Goal: Transaction & Acquisition: Purchase product/service

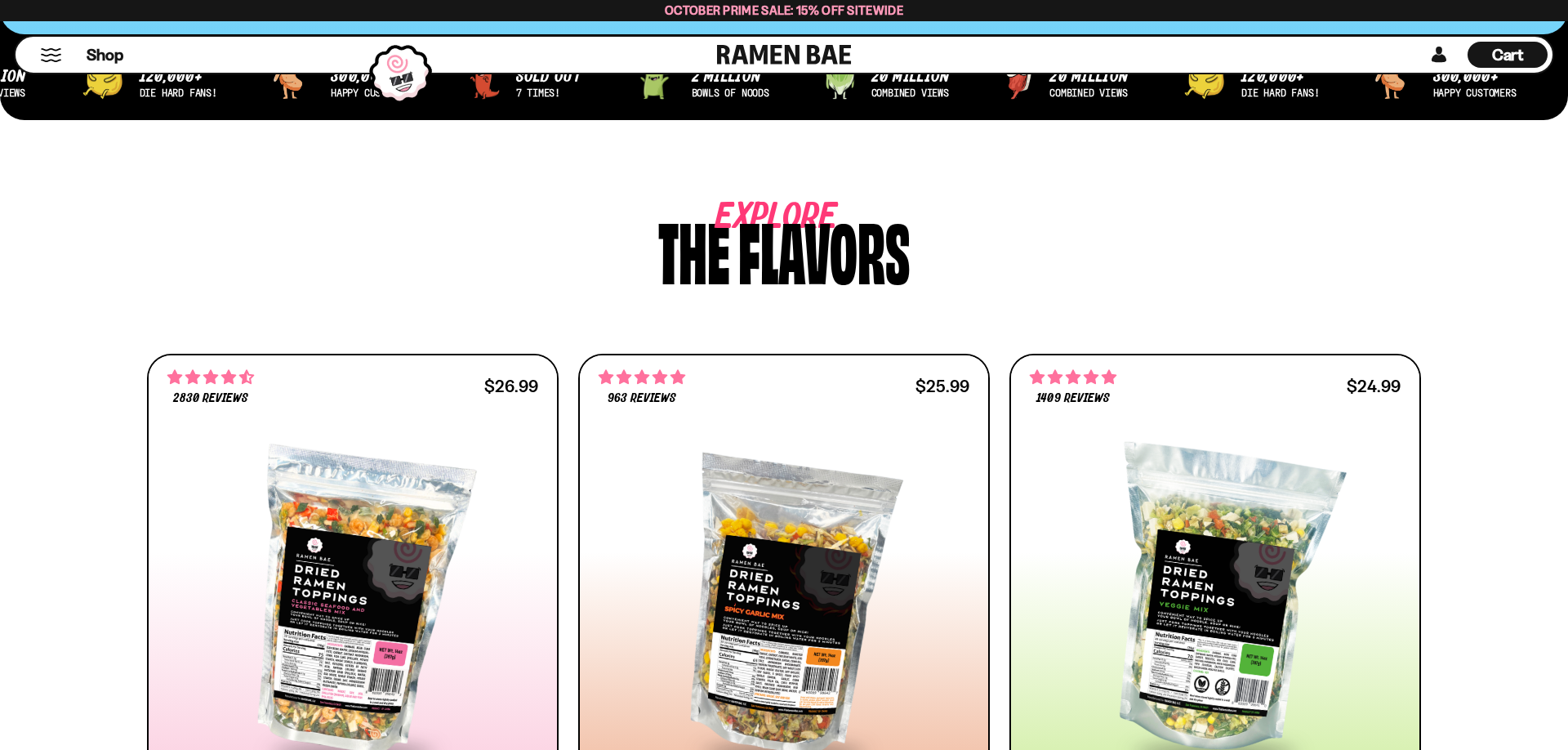
scroll to position [1000, 0]
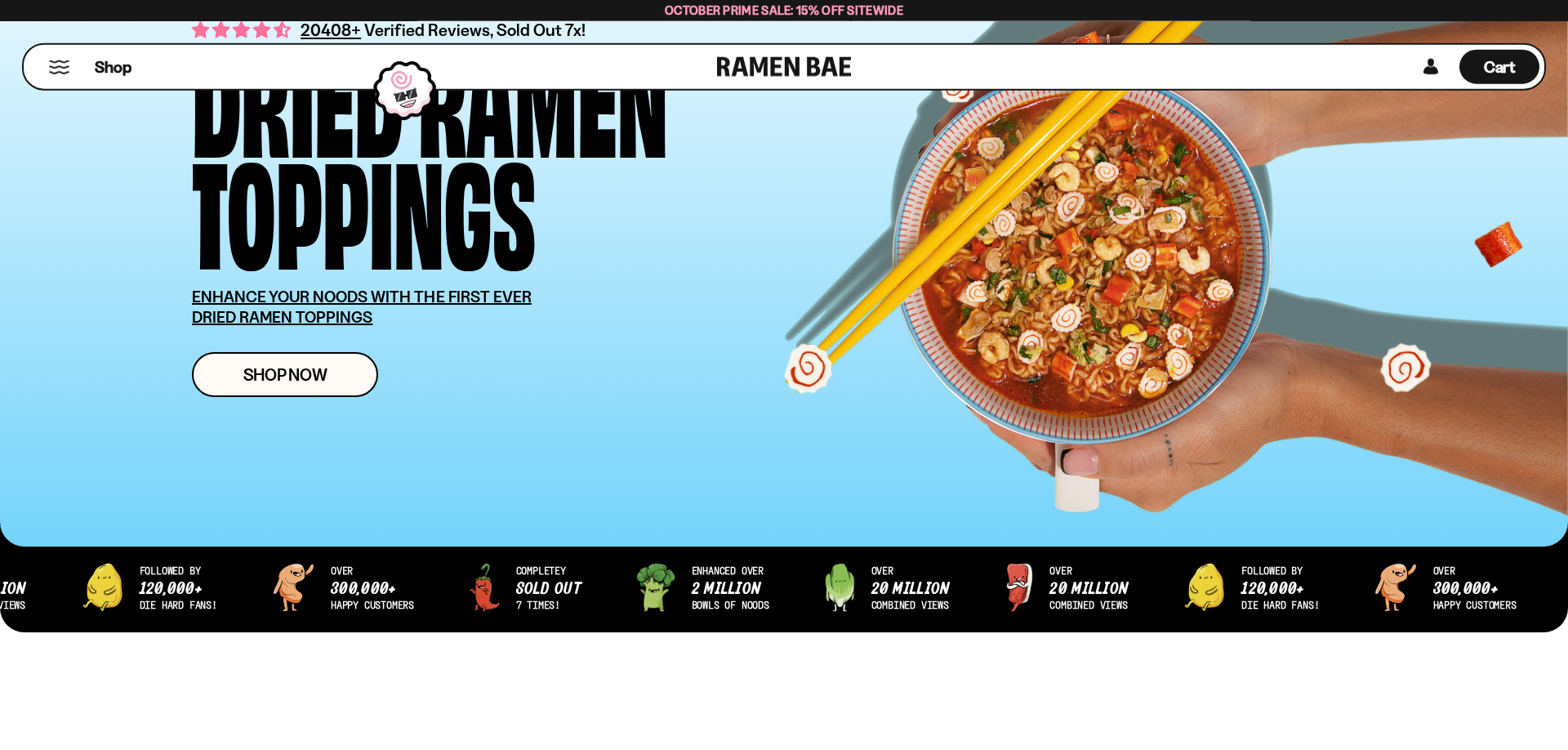
scroll to position [166, 0]
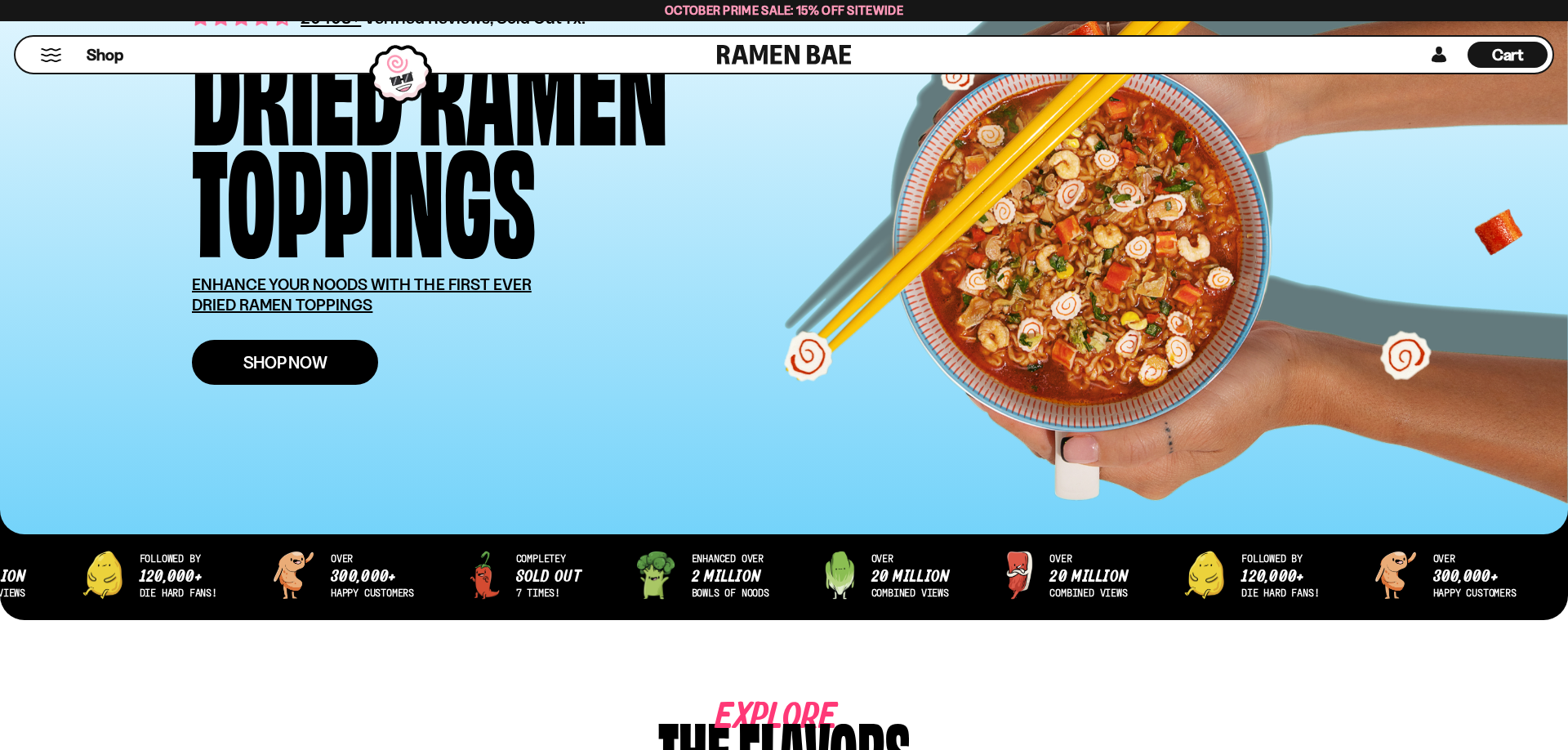
click at [323, 357] on span "Shop Now" at bounding box center [285, 362] width 84 height 17
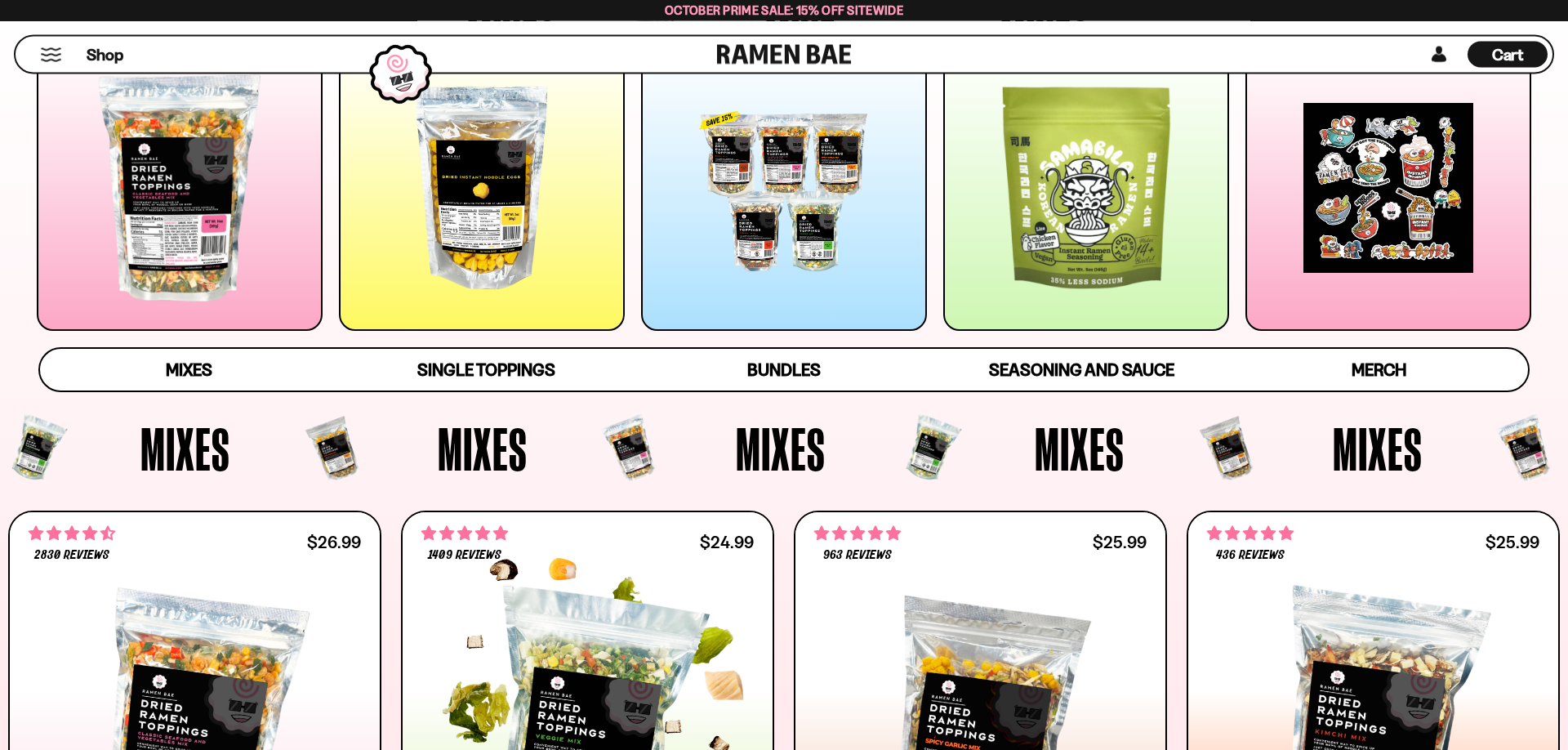
scroll to position [584, 0]
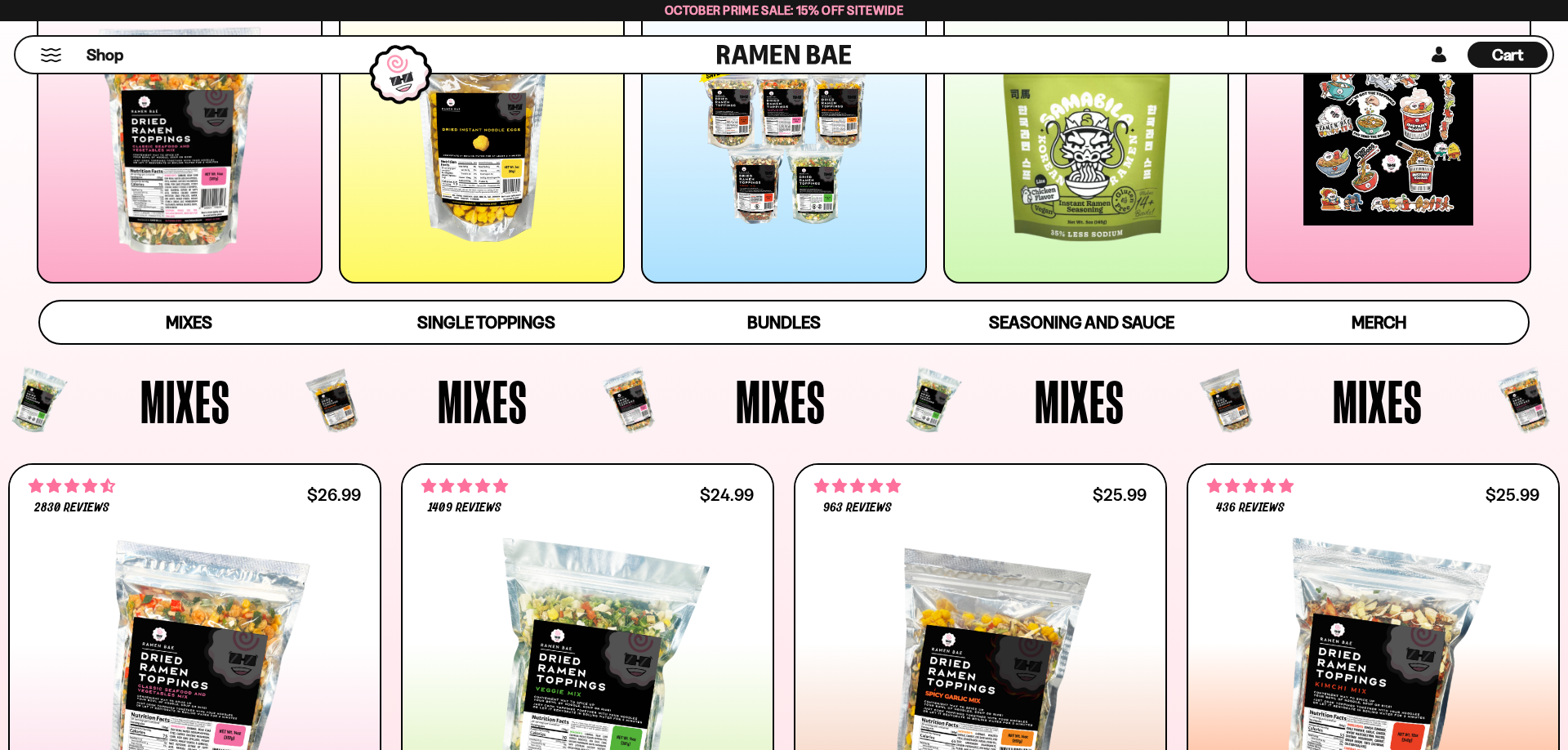
click at [842, 175] on div at bounding box center [784, 140] width 286 height 286
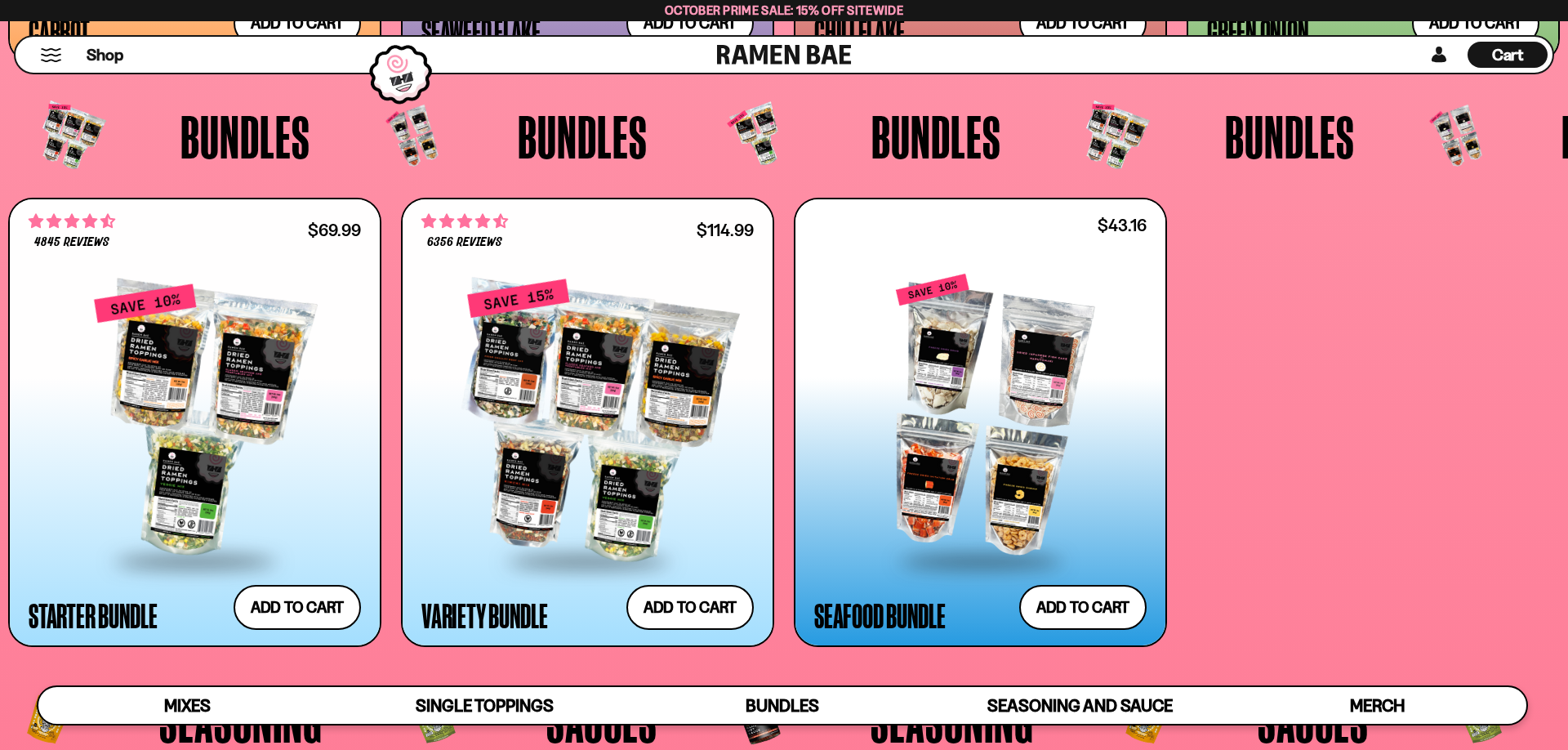
scroll to position [4293, 0]
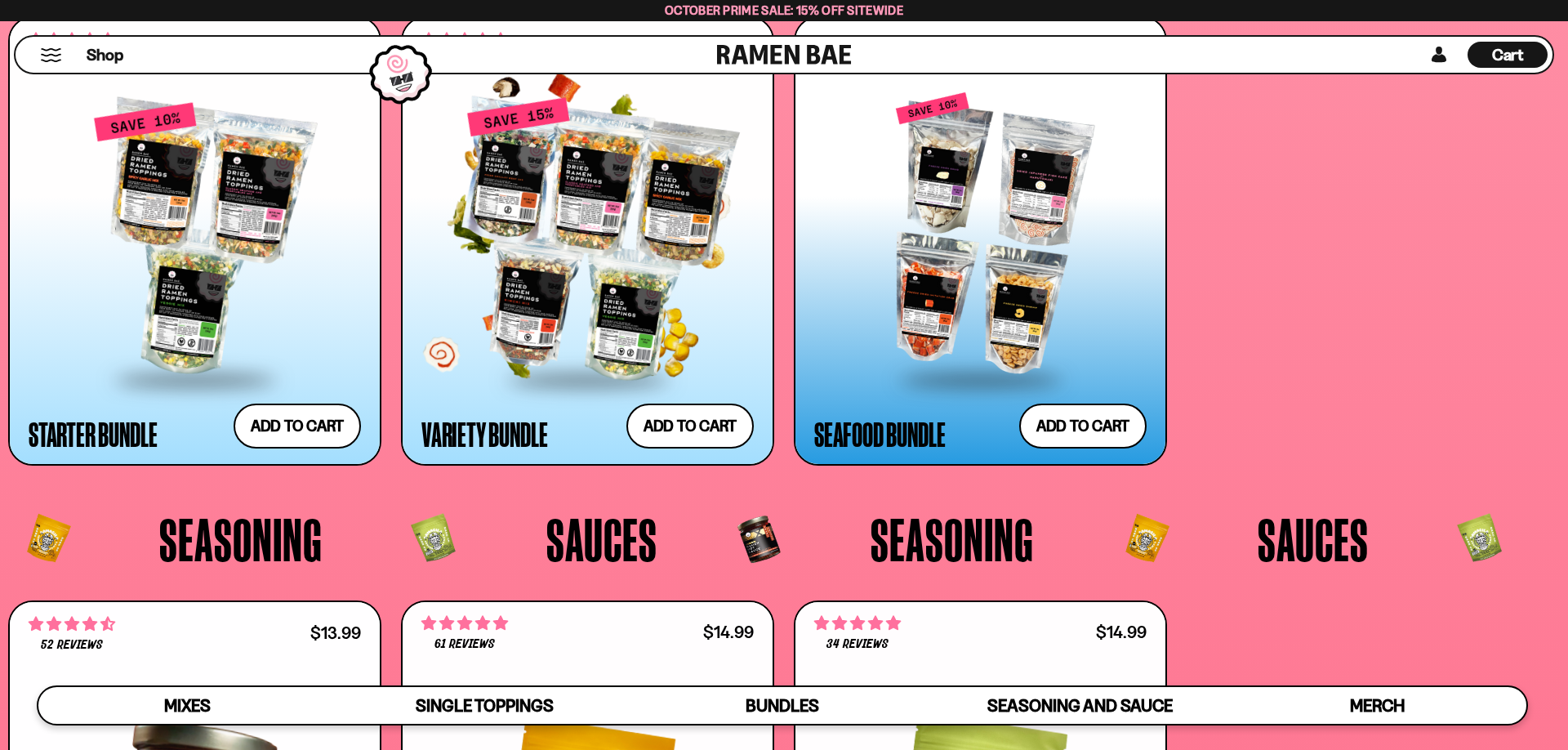
click at [557, 187] on div at bounding box center [587, 240] width 333 height 276
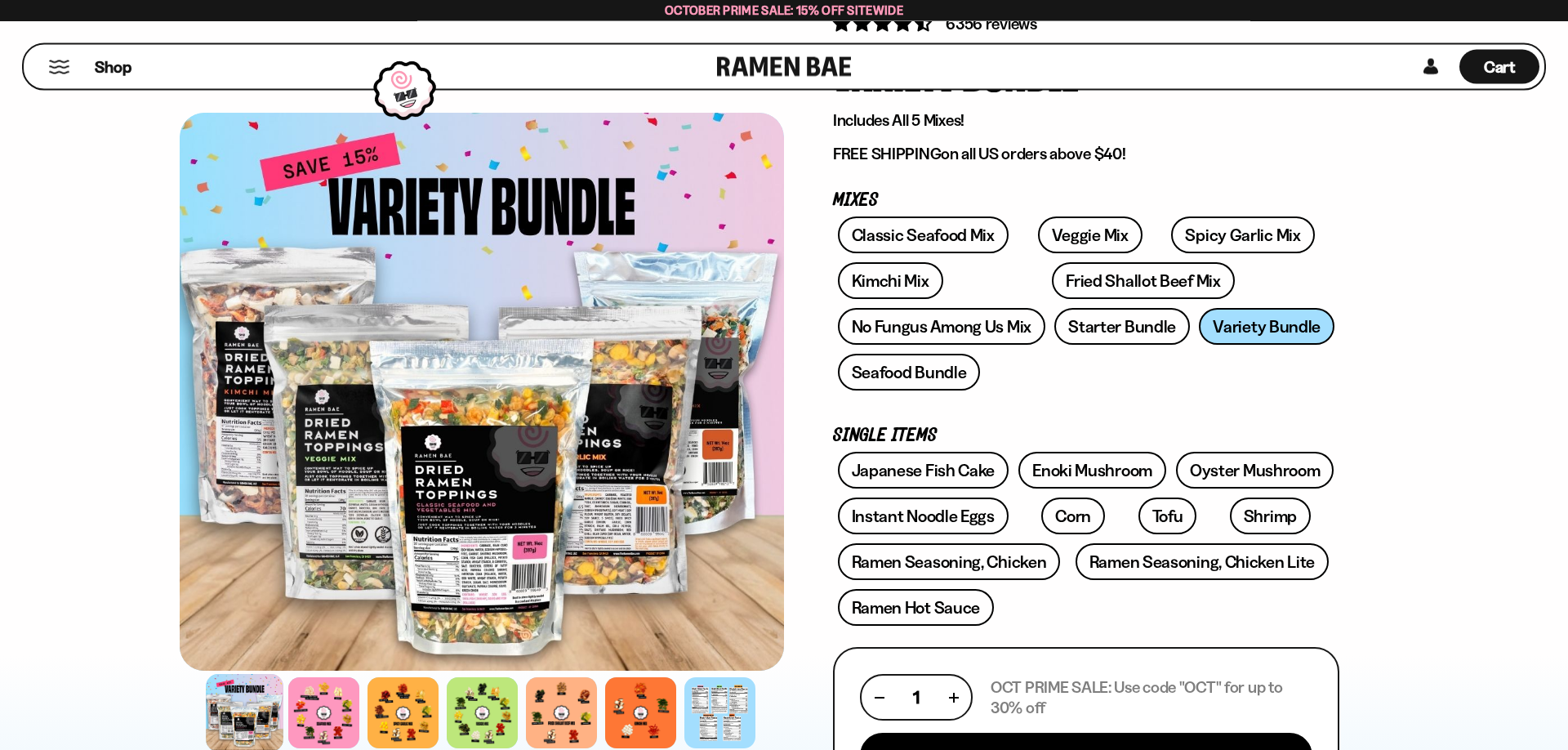
scroll to position [166, 0]
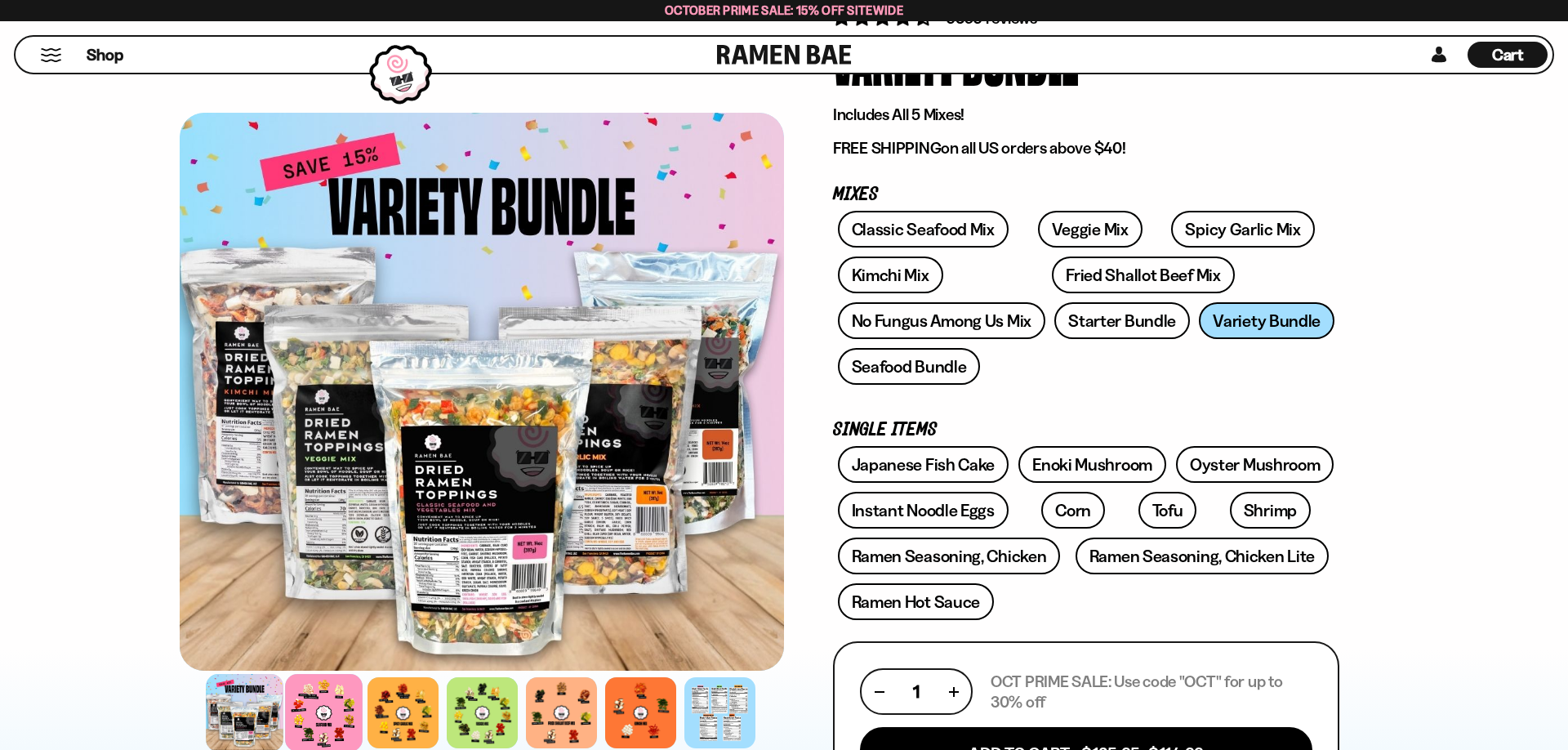
click at [331, 706] on div at bounding box center [324, 713] width 78 height 78
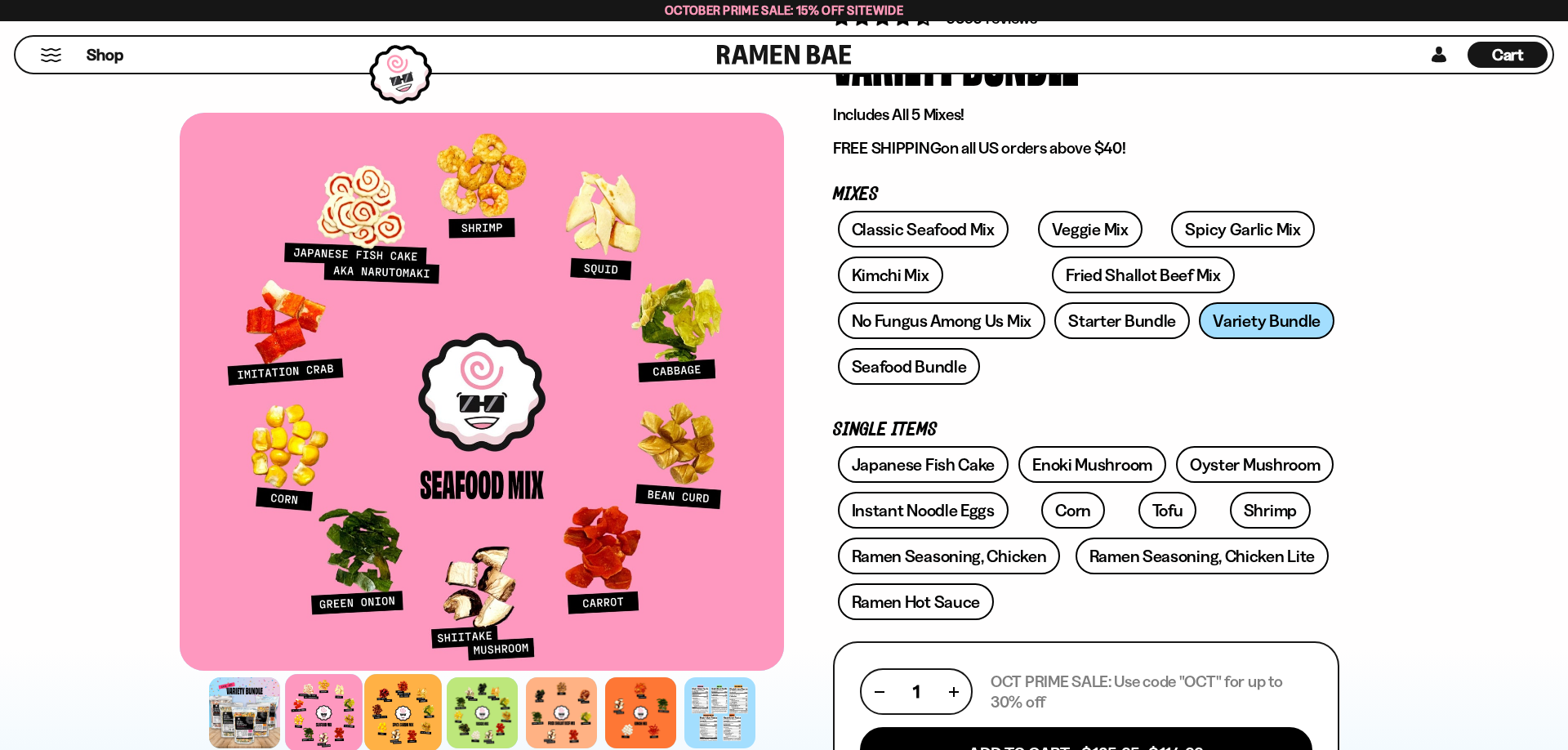
click at [411, 707] on div at bounding box center [403, 713] width 78 height 78
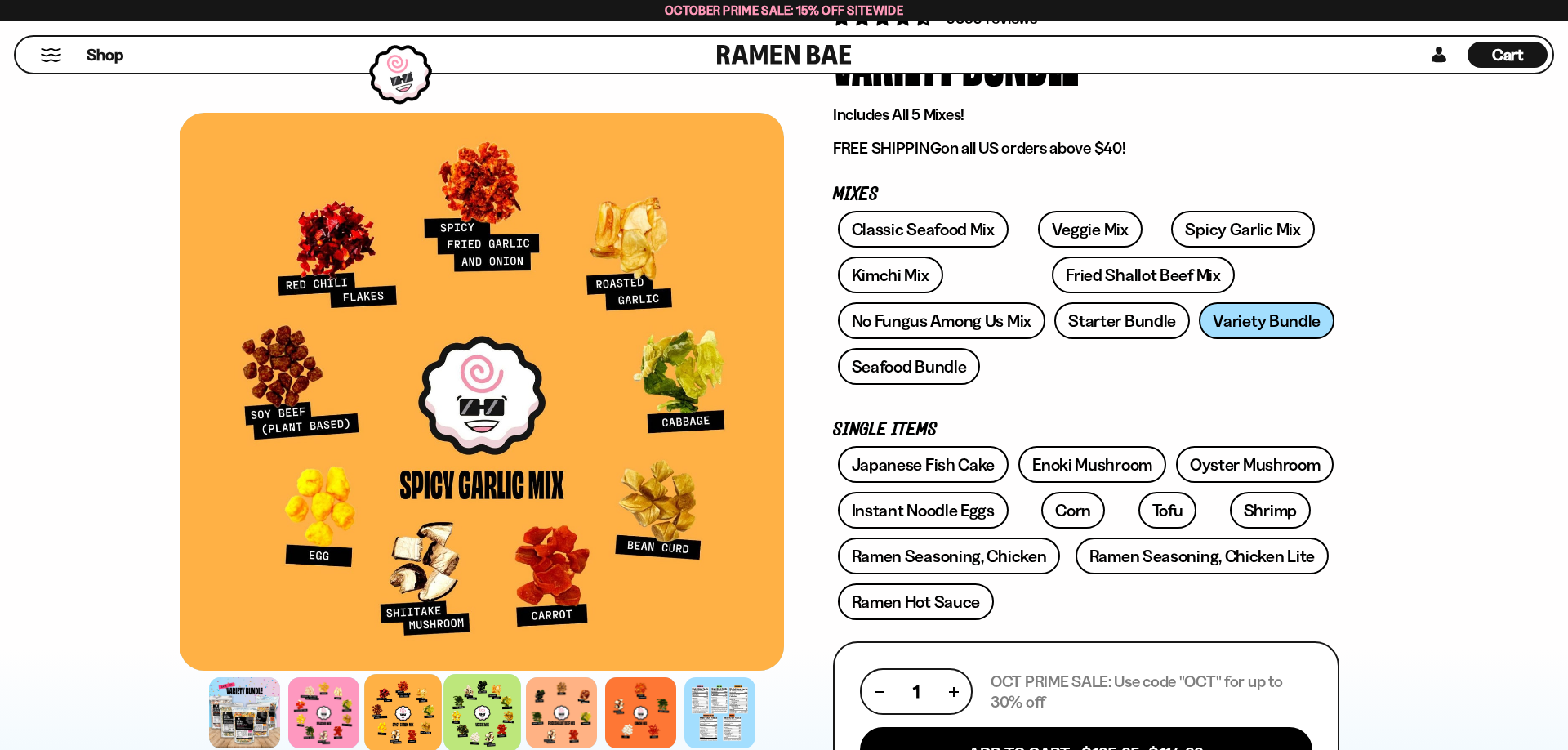
click at [485, 708] on div at bounding box center [482, 713] width 78 height 78
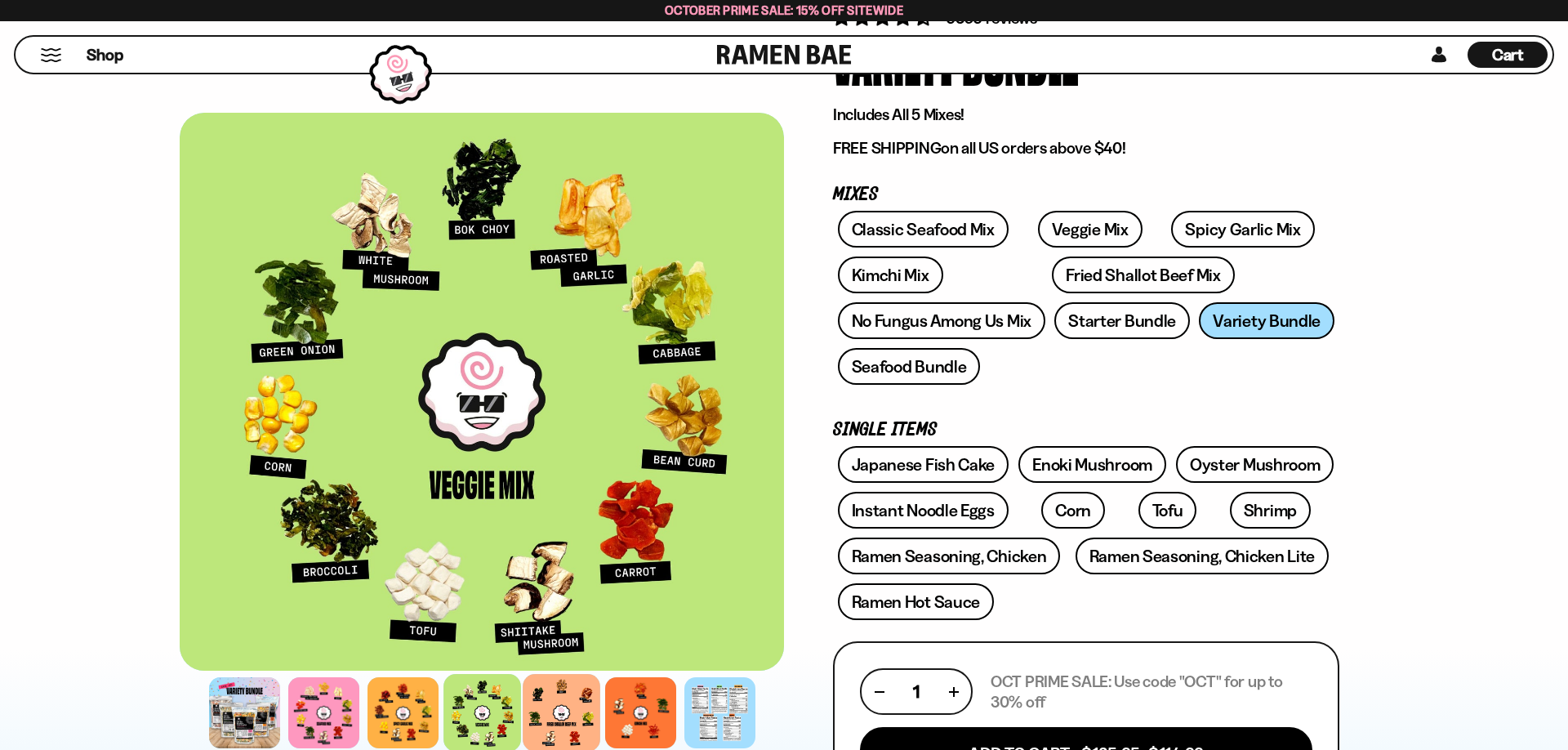
click at [557, 699] on div at bounding box center [561, 713] width 78 height 78
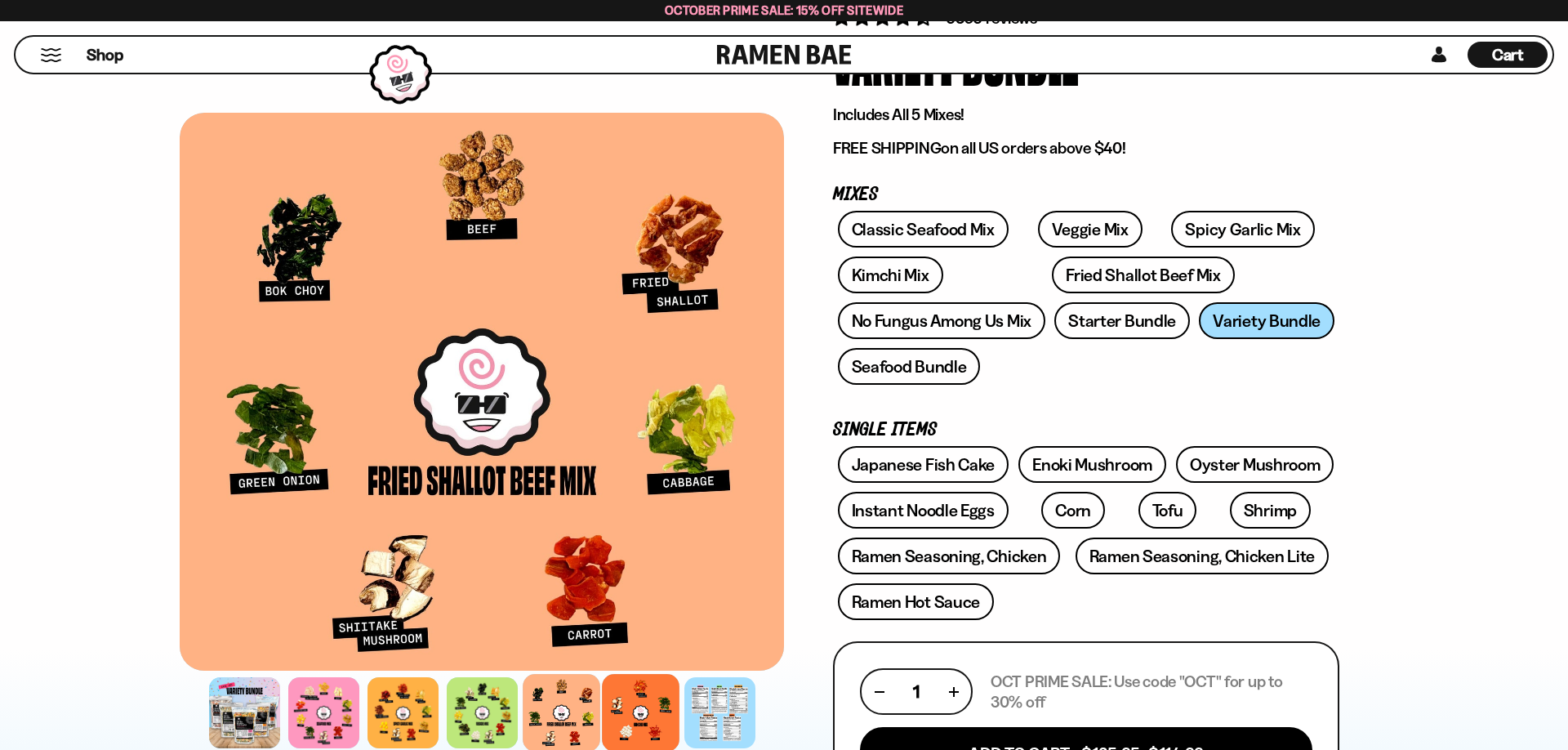
click at [633, 706] on div at bounding box center [641, 713] width 78 height 78
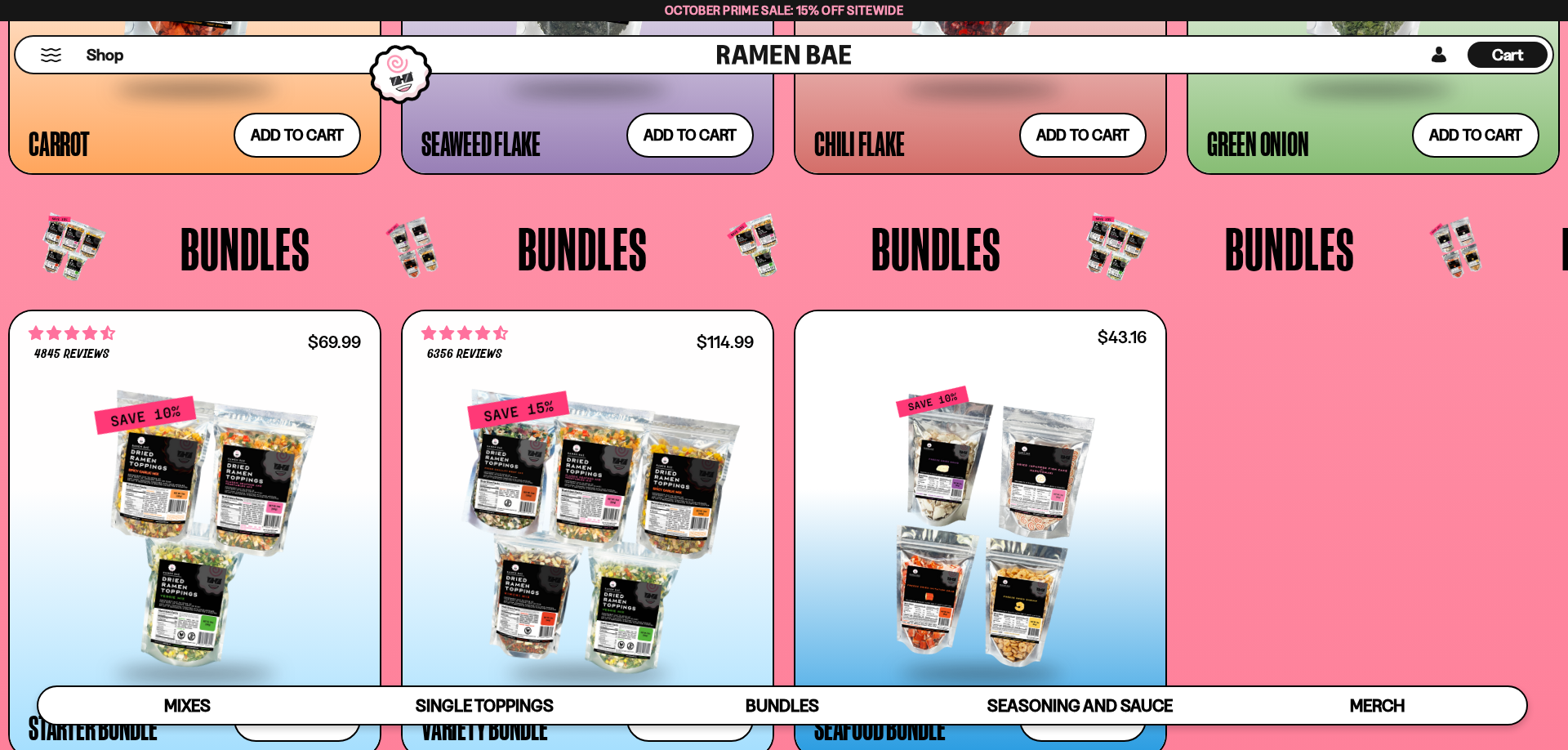
scroll to position [4166, 0]
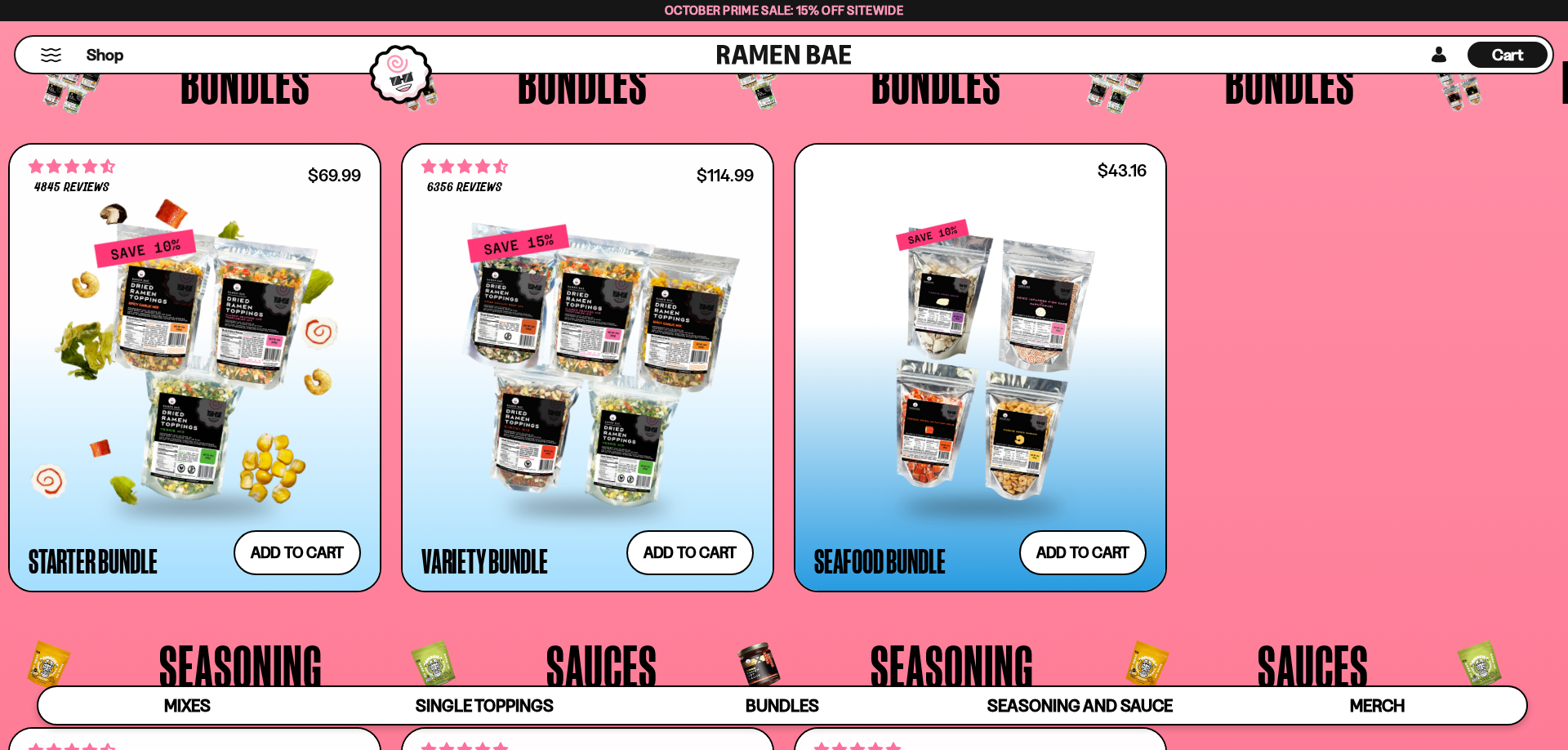
click at [229, 348] on div at bounding box center [195, 367] width 333 height 276
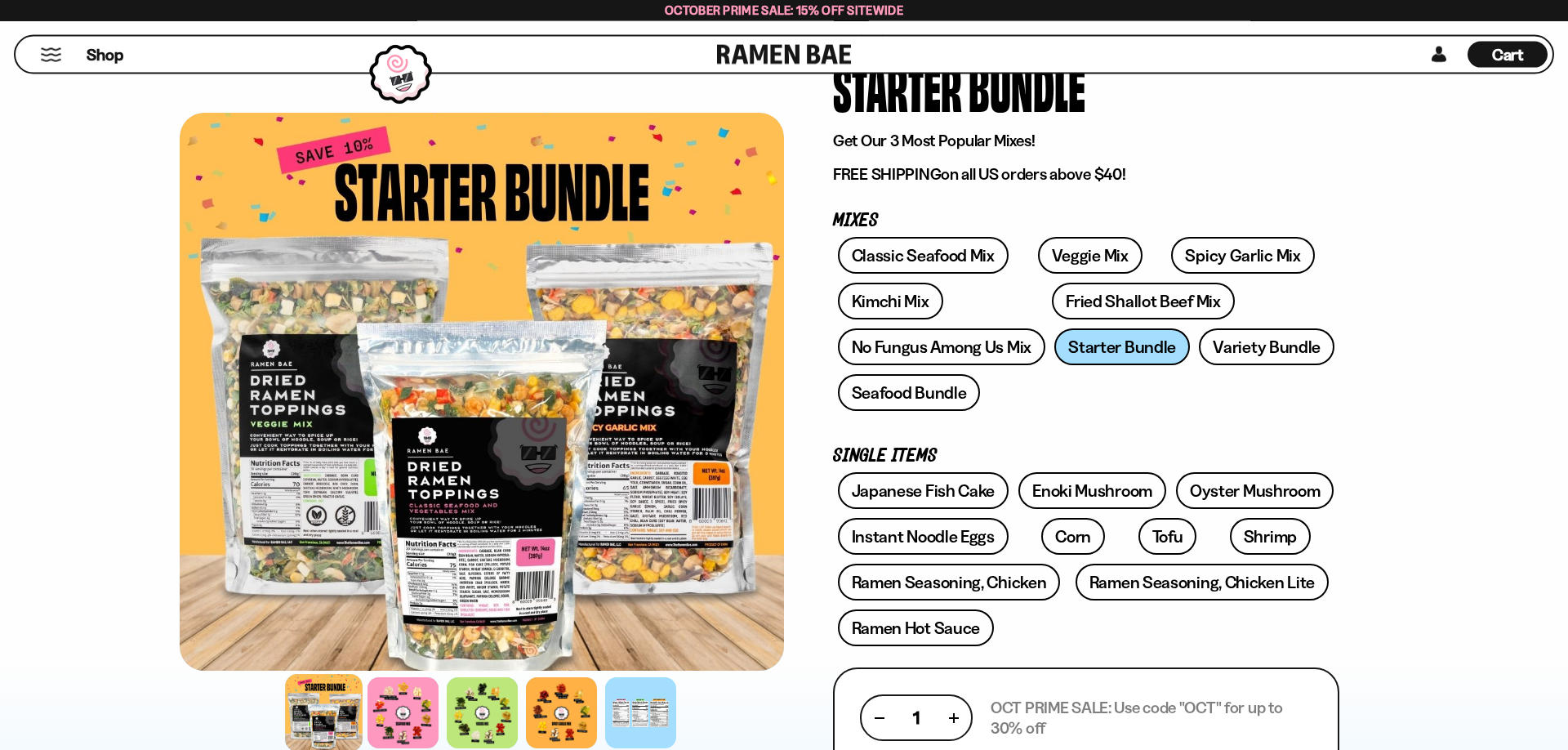
scroll to position [166, 0]
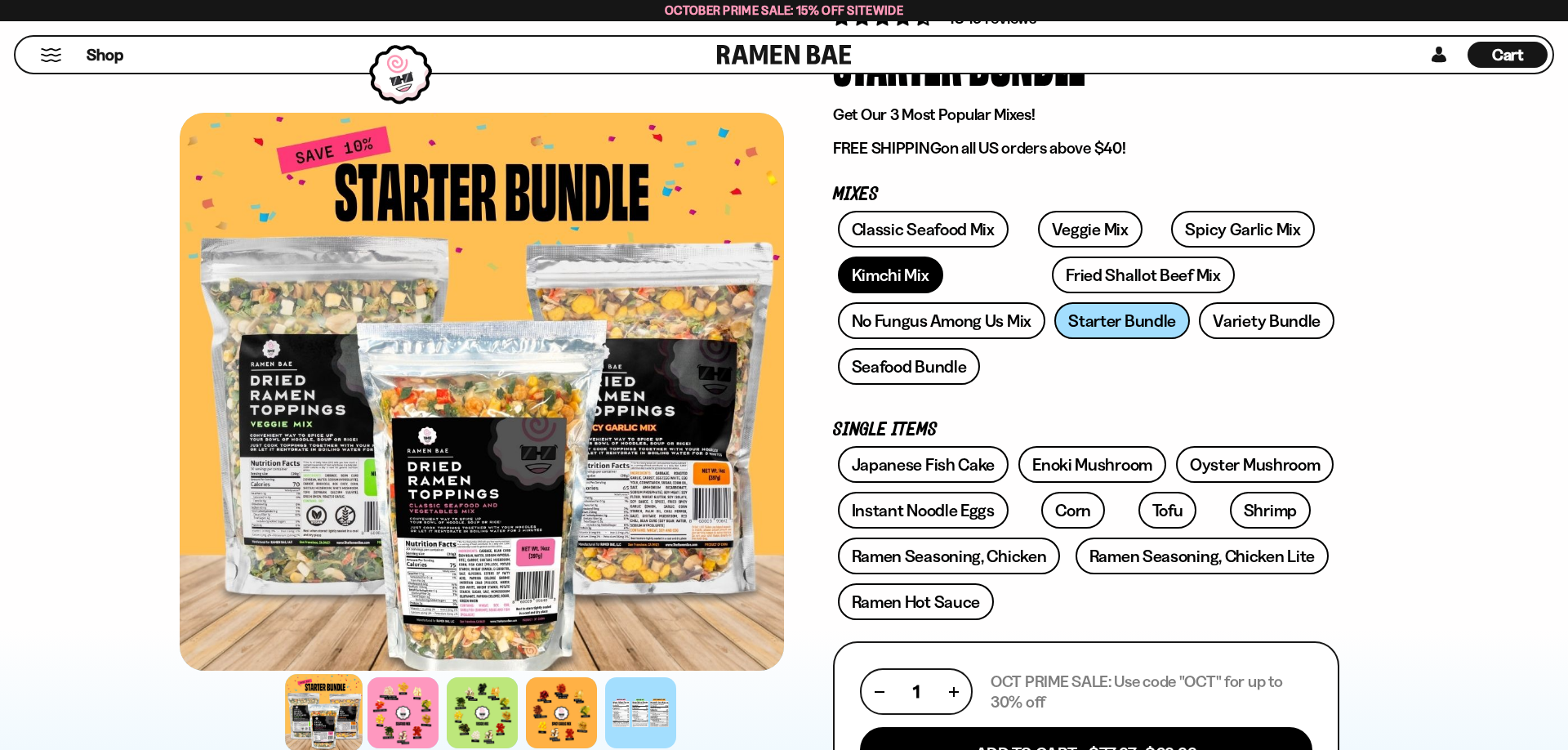
click at [912, 269] on link "Kimchi Mix" at bounding box center [891, 275] width 106 height 37
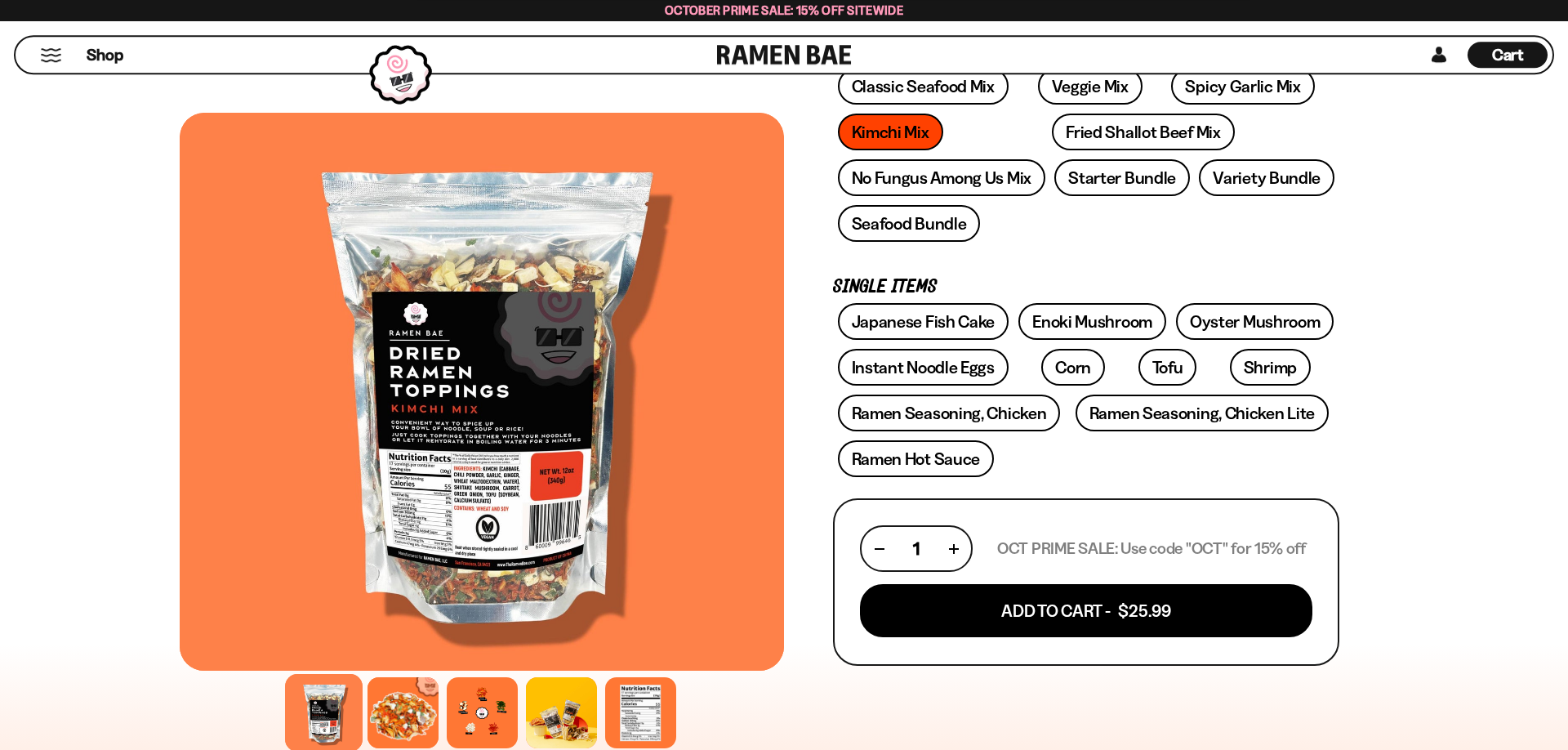
scroll to position [250, 0]
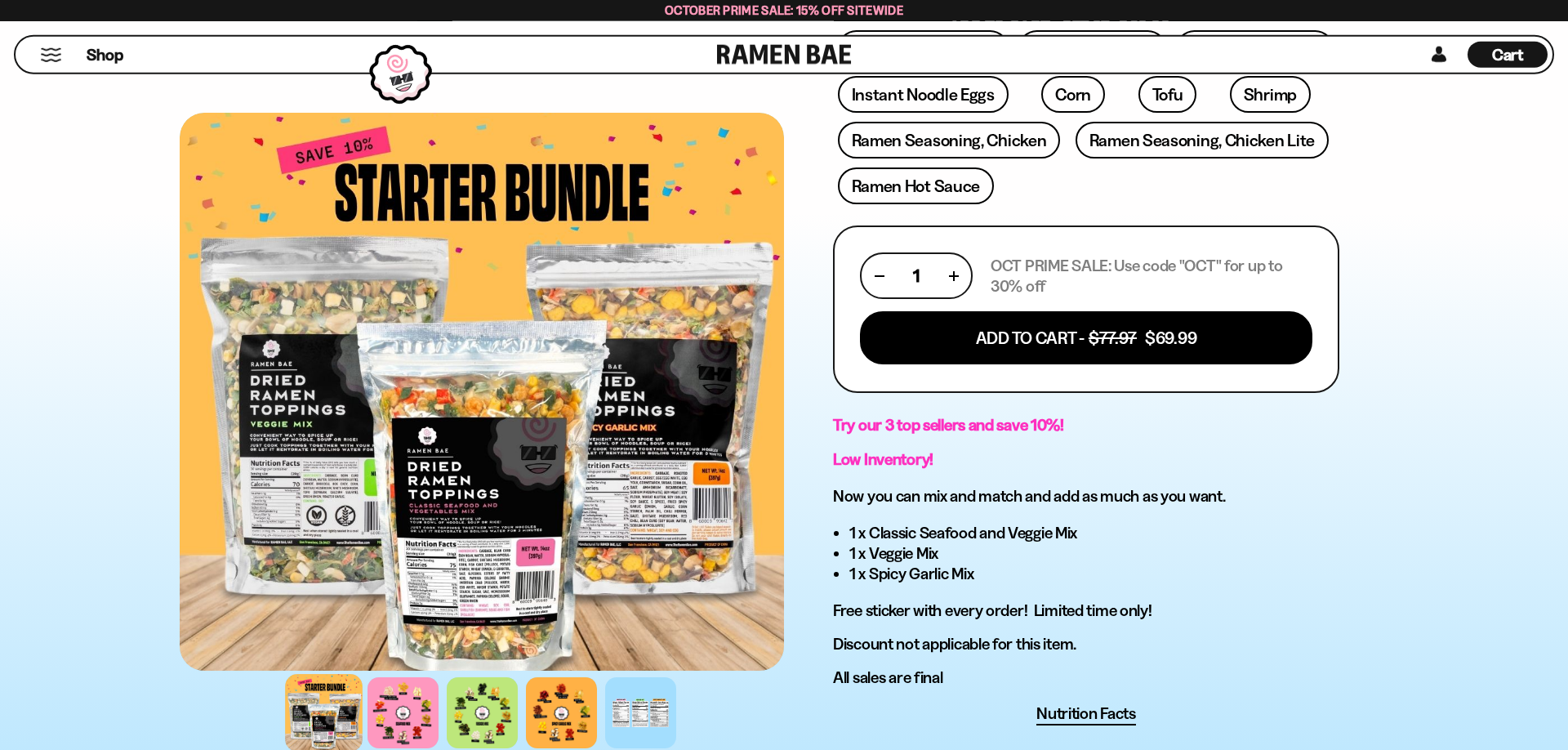
scroll to position [584, 0]
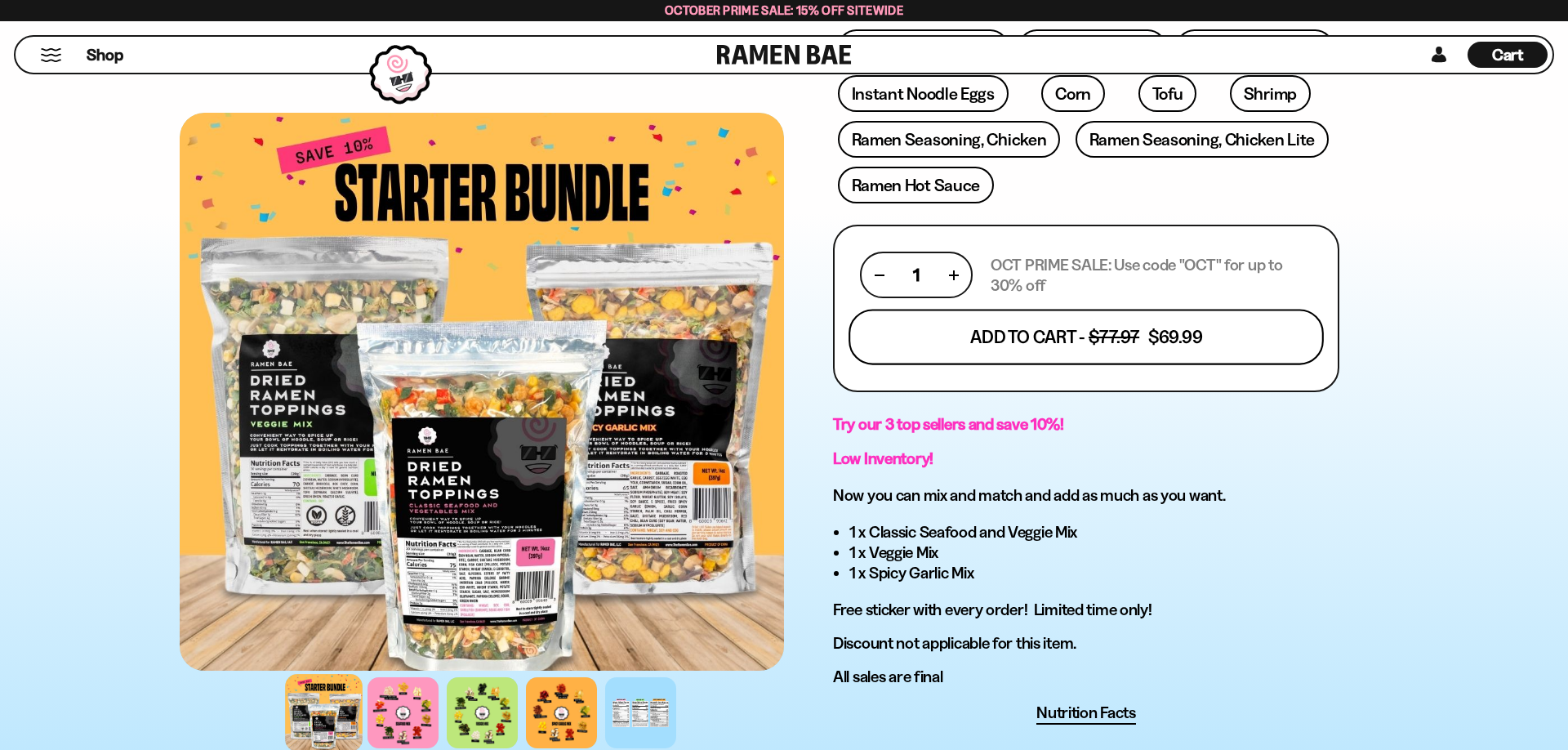
click at [1164, 350] on button "Add To Cart - $77.97 $69.99" at bounding box center [1085, 338] width 475 height 56
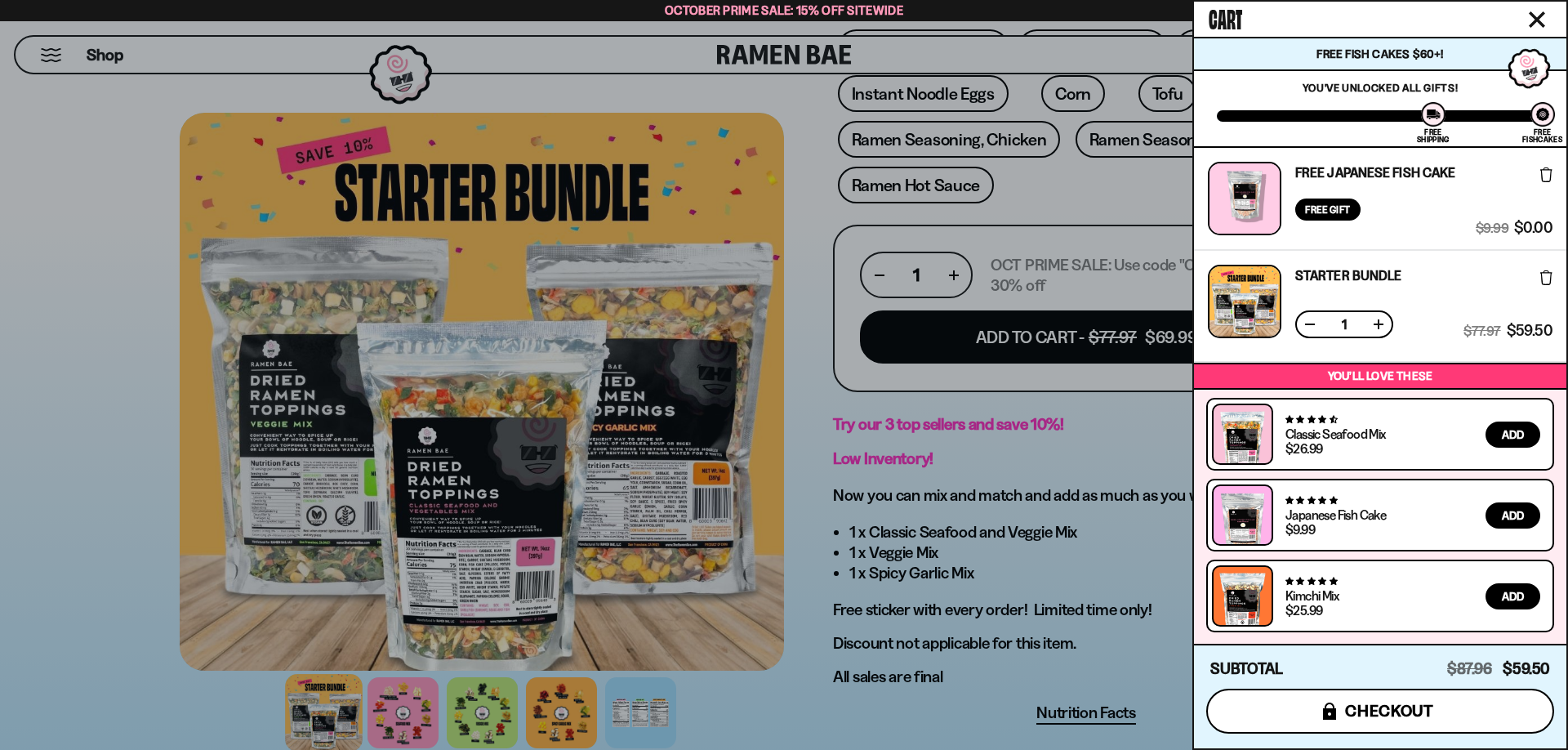
click at [1456, 711] on button "icons8-lock checkout" at bounding box center [1379, 710] width 347 height 45
